Goal: Find specific page/section: Find specific page/section

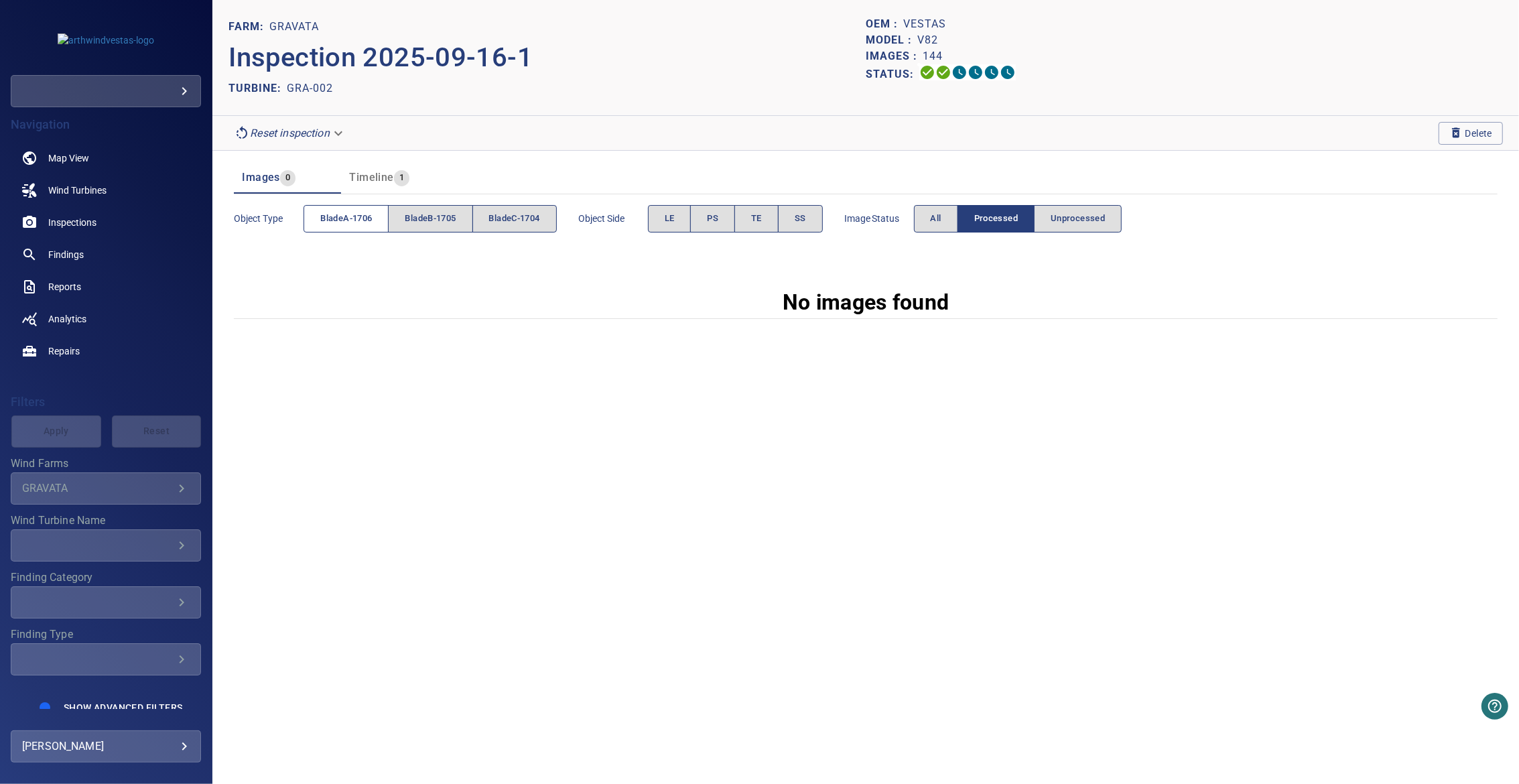
click at [345, 209] on button "bladeA-1706" at bounding box center [346, 219] width 85 height 27
click at [1121, 207] on button "Unprocessed" at bounding box center [1078, 219] width 88 height 27
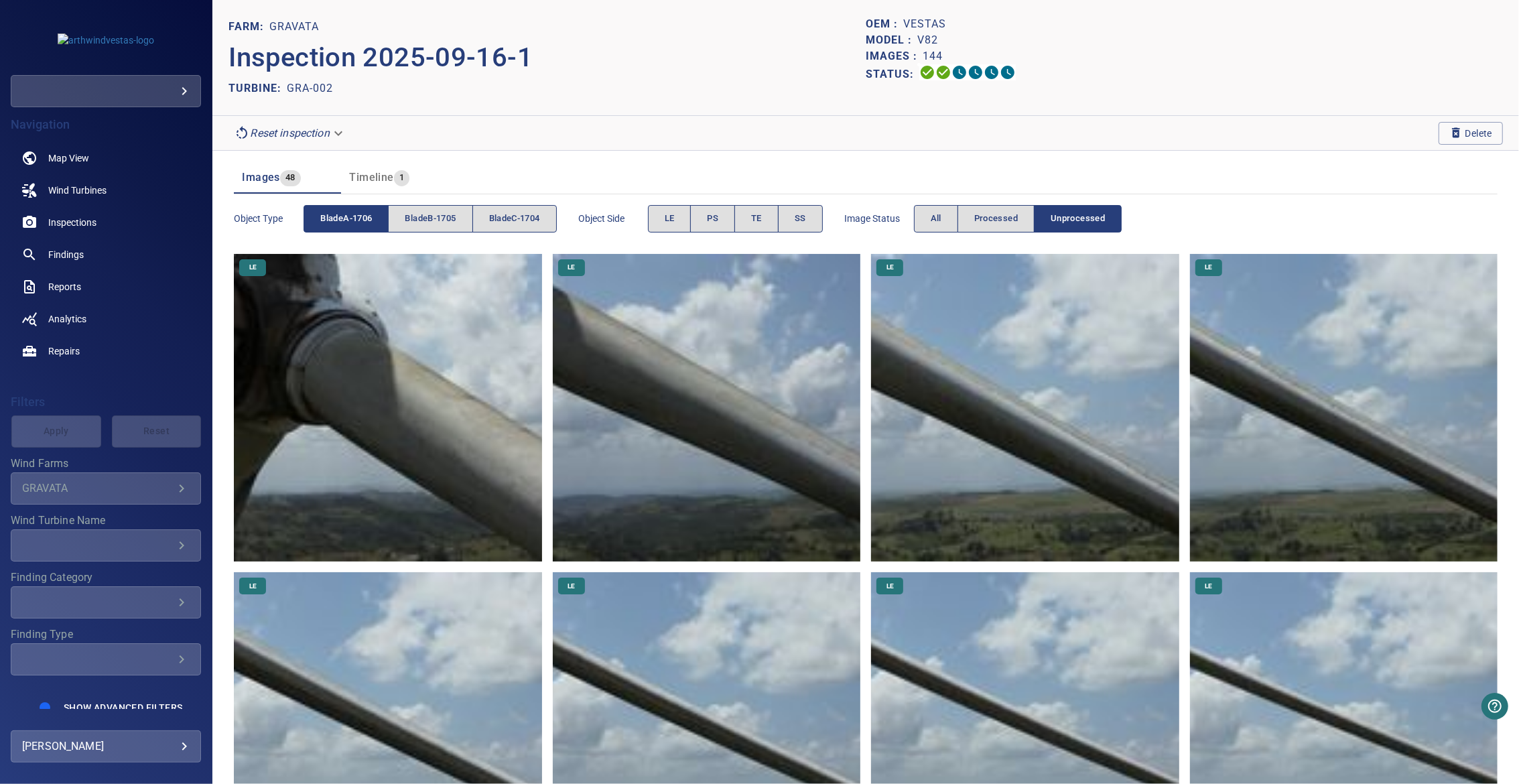
click at [643, 214] on span "Object Side" at bounding box center [613, 218] width 69 height 14
click at [669, 218] on button "LE" at bounding box center [670, 219] width 43 height 27
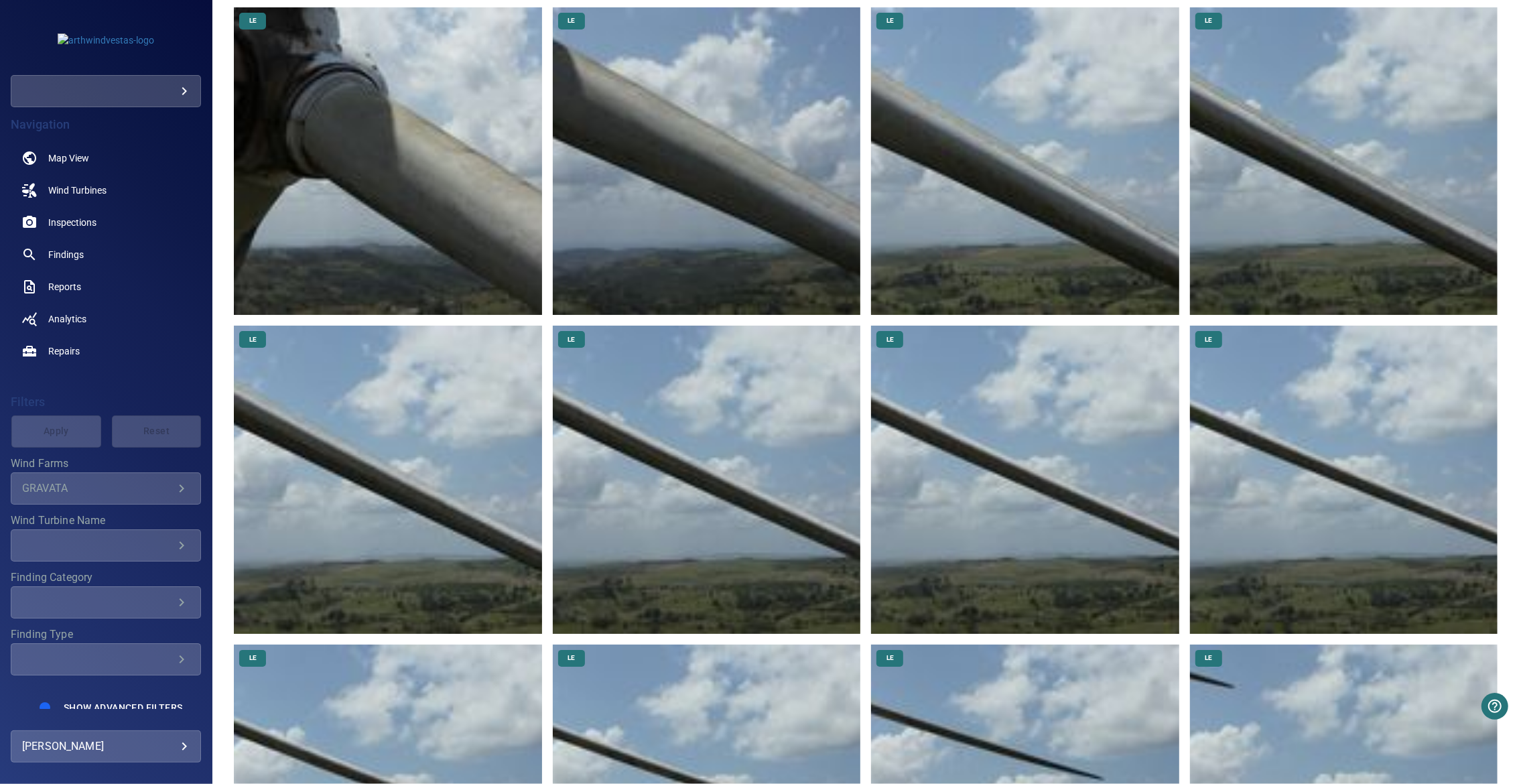
scroll to position [440, 0]
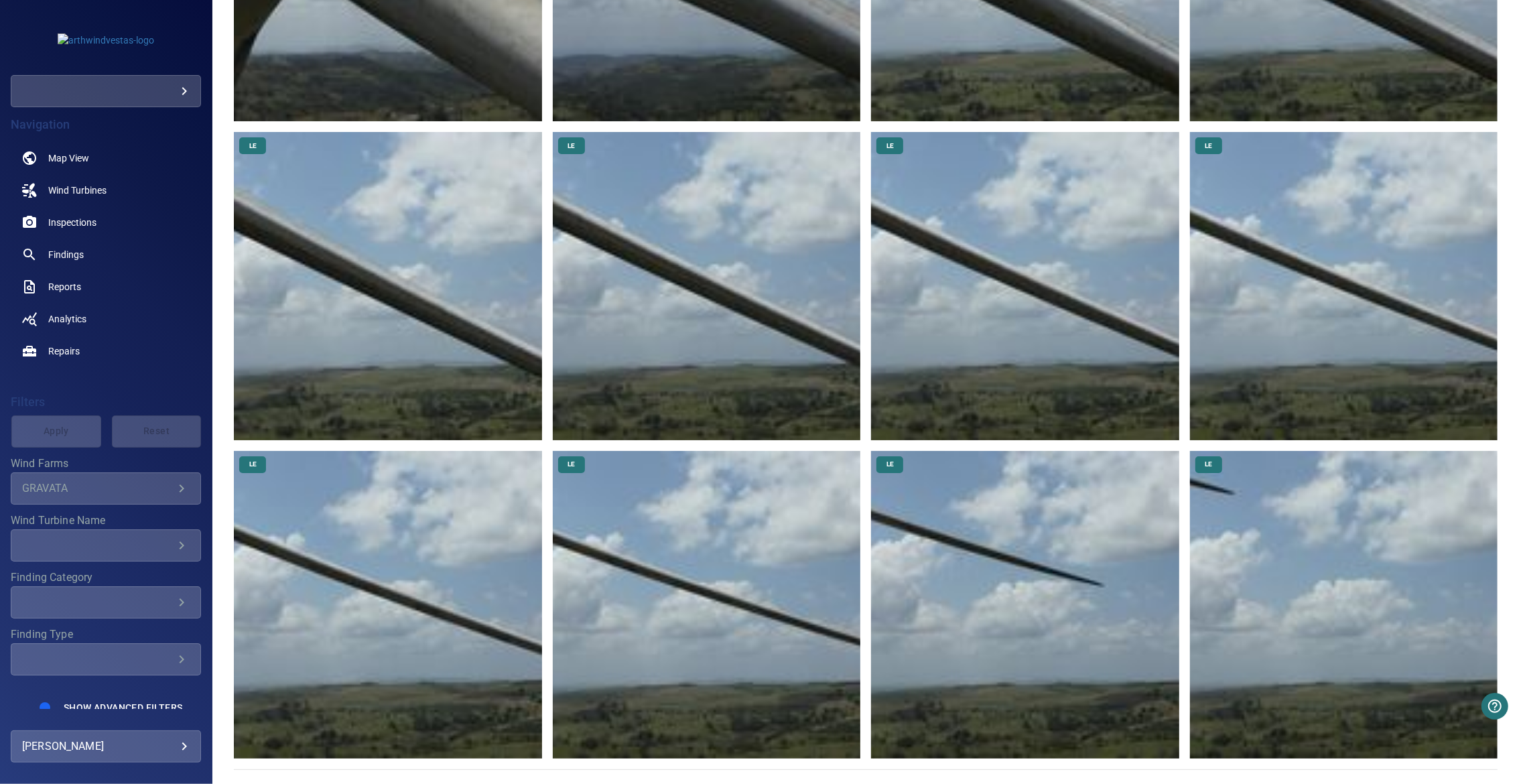
click at [724, 306] on img at bounding box center [707, 286] width 308 height 308
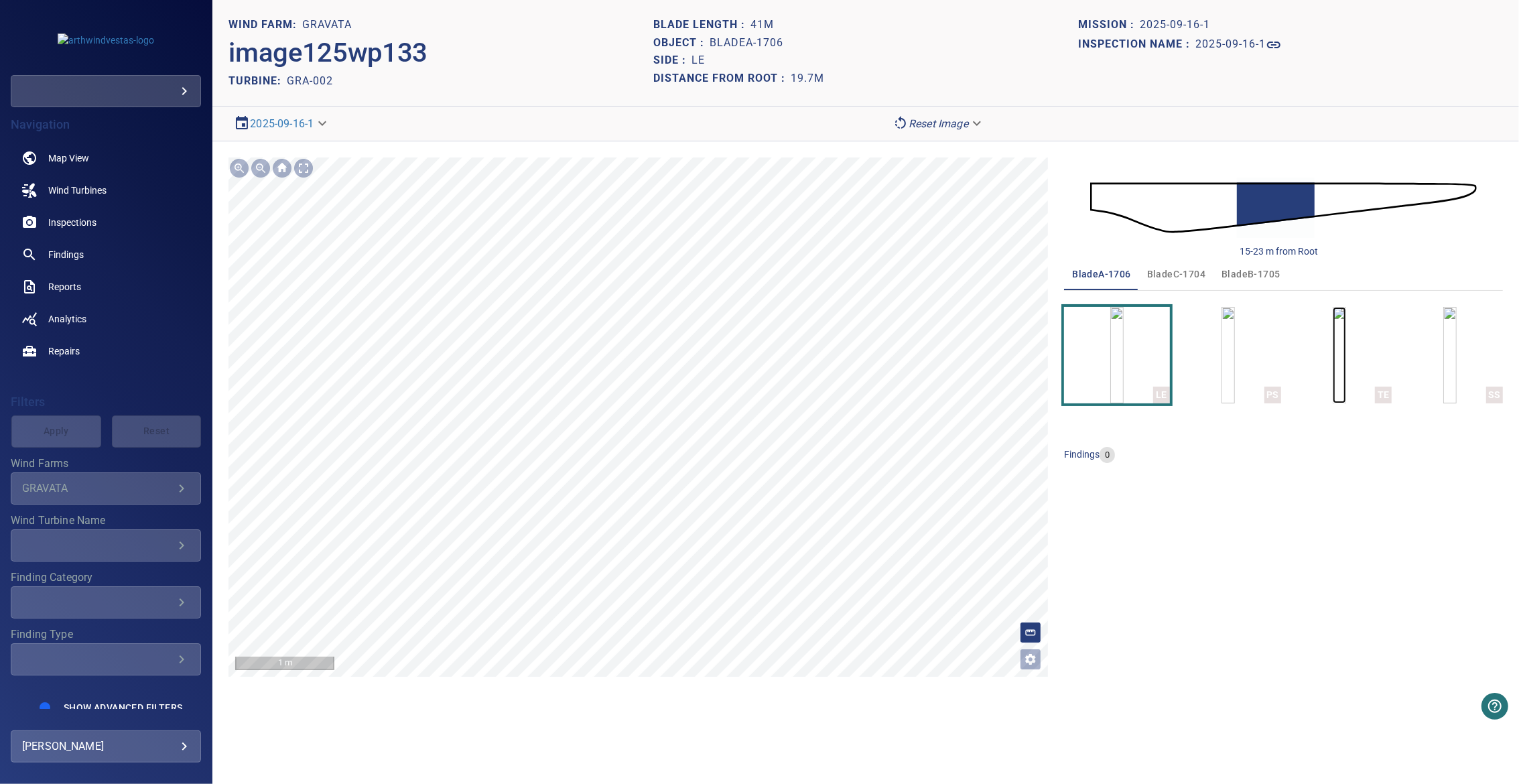
click at [1343, 348] on img "button" at bounding box center [1340, 355] width 14 height 97
